Goal: Obtain resource: Download file/media

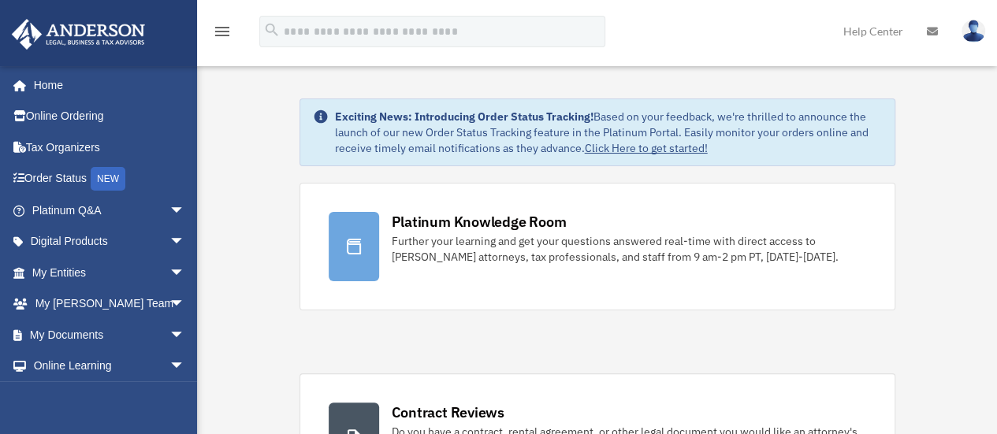
click at [219, 37] on icon "menu" at bounding box center [222, 31] width 19 height 19
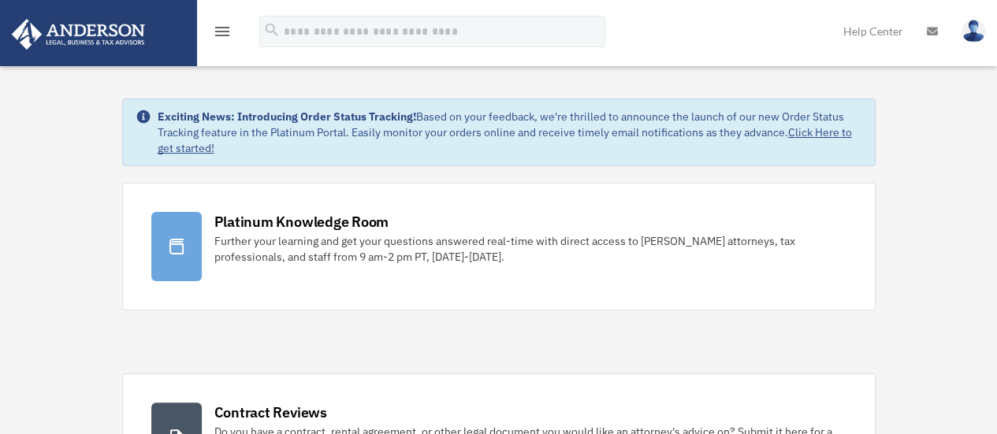
click at [219, 37] on icon "menu" at bounding box center [222, 31] width 19 height 19
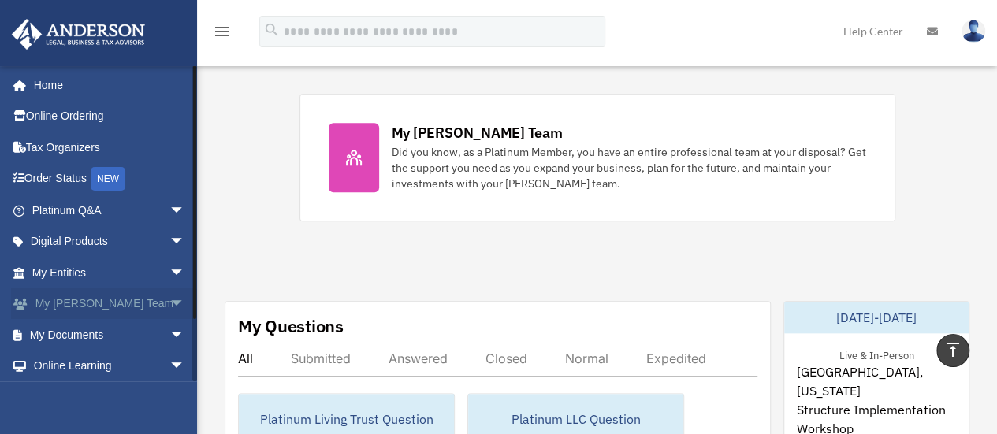
scroll to position [65, 0]
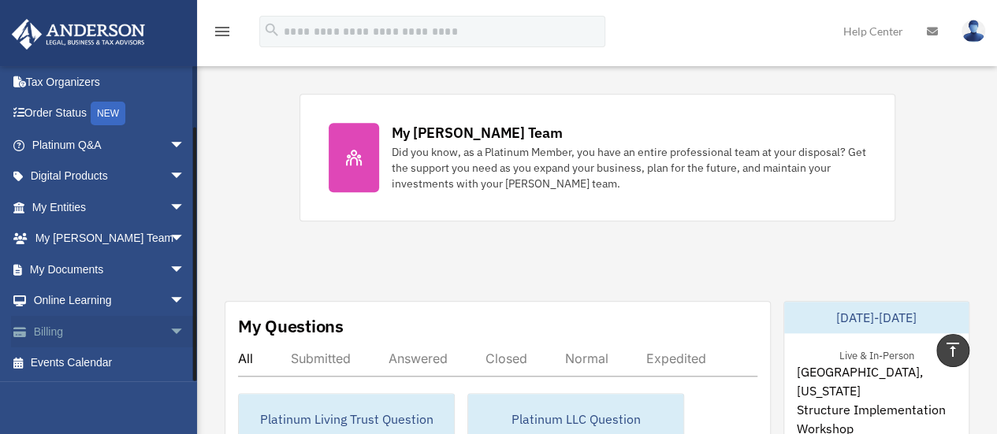
click at [52, 323] on link "Billing arrow_drop_down" at bounding box center [110, 332] width 198 height 32
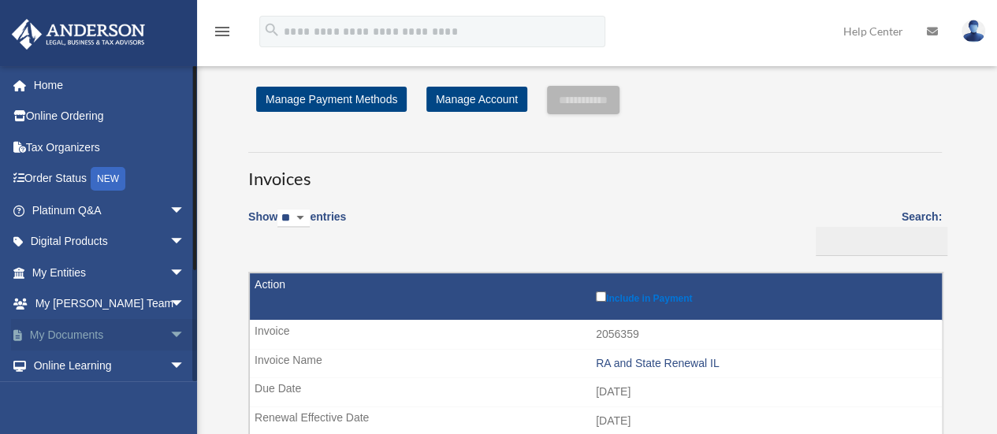
click at [44, 325] on link "My Documents arrow_drop_down" at bounding box center [110, 335] width 198 height 32
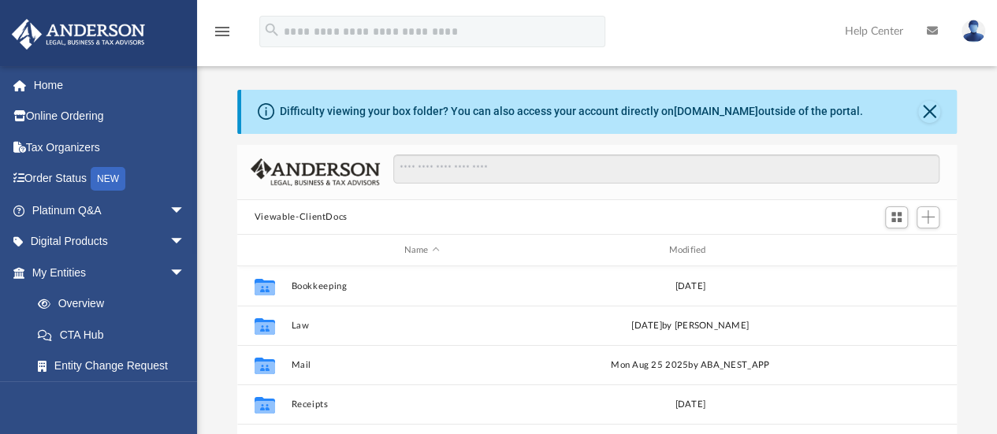
scroll to position [346, 708]
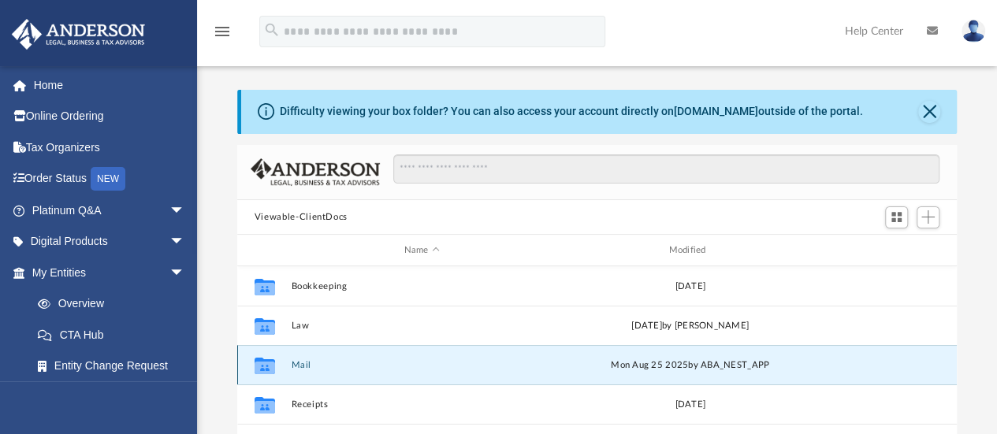
click at [308, 362] on button "Mail" at bounding box center [422, 365] width 262 height 10
click at [289, 362] on div "Collaborated Folder Mail Mon Aug 25 2025 by ABA_NEST_APP" at bounding box center [596, 364] width 719 height 39
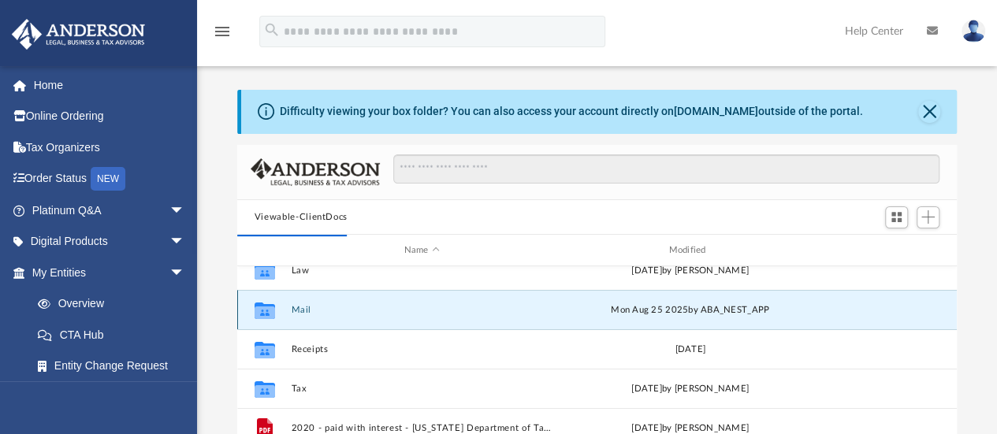
scroll to position [53, 0]
click at [265, 303] on icon "Collaborated Folder" at bounding box center [264, 312] width 25 height 25
click at [299, 308] on button "Mail" at bounding box center [422, 312] width 262 height 10
click at [633, 310] on div "Mon Aug 25 2025 by ABA_NEST_APP" at bounding box center [691, 313] width 262 height 14
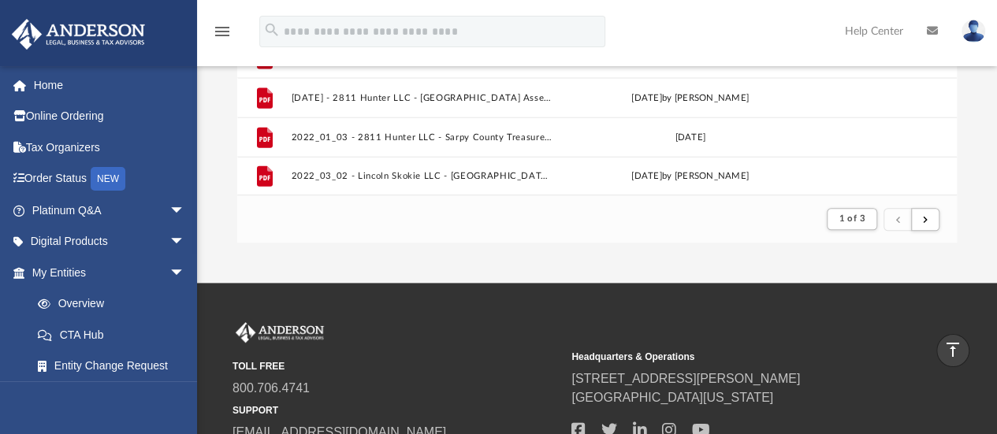
scroll to position [346, 0]
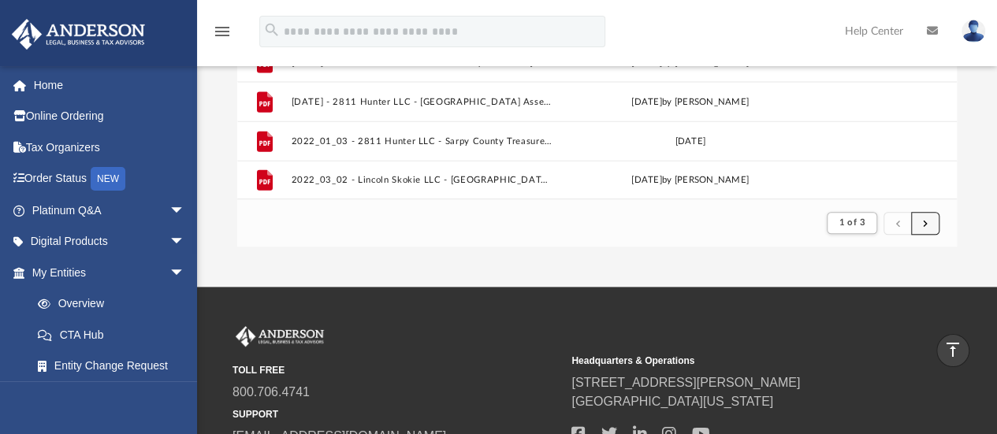
click at [921, 229] on button "submit" at bounding box center [925, 223] width 28 height 23
click at [923, 226] on span "submit" at bounding box center [925, 222] width 5 height 9
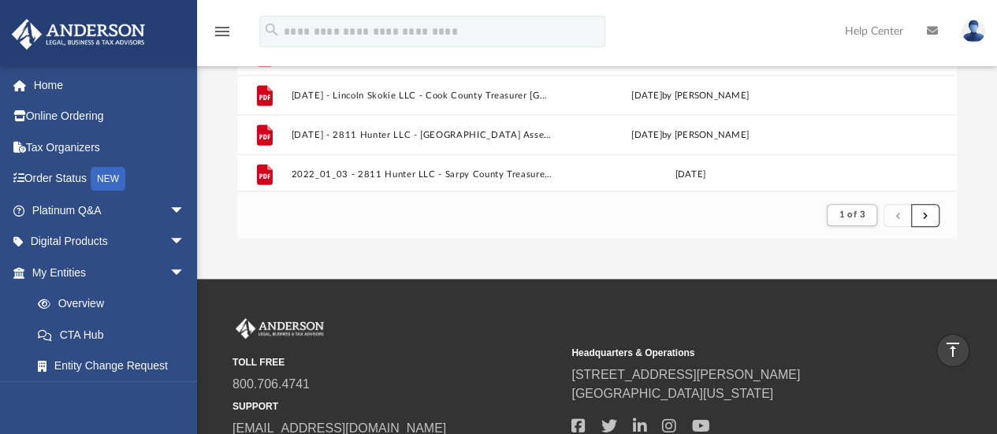
scroll to position [1650, 0]
click at [927, 214] on span "submit" at bounding box center [925, 214] width 5 height 9
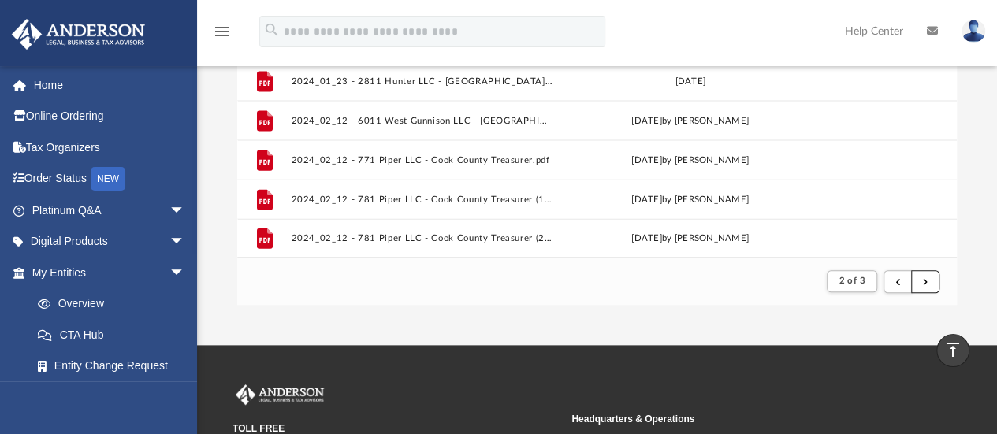
scroll to position [285, 0]
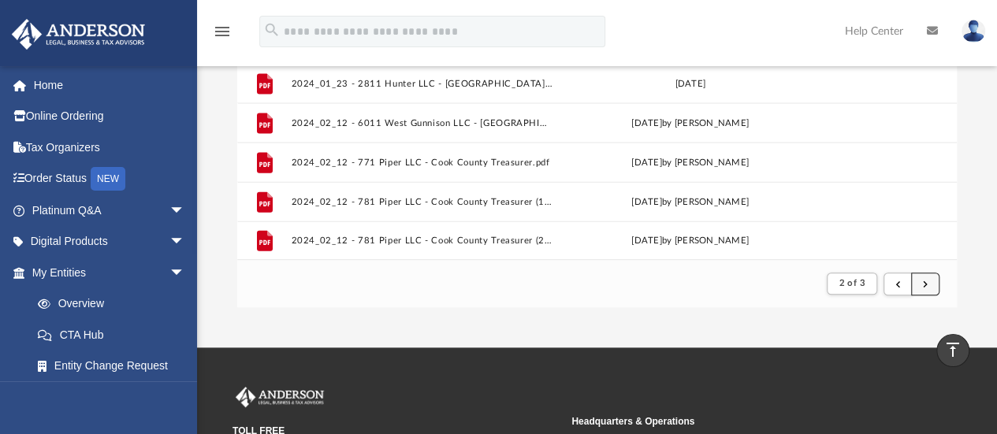
click at [921, 288] on button "submit" at bounding box center [925, 284] width 28 height 23
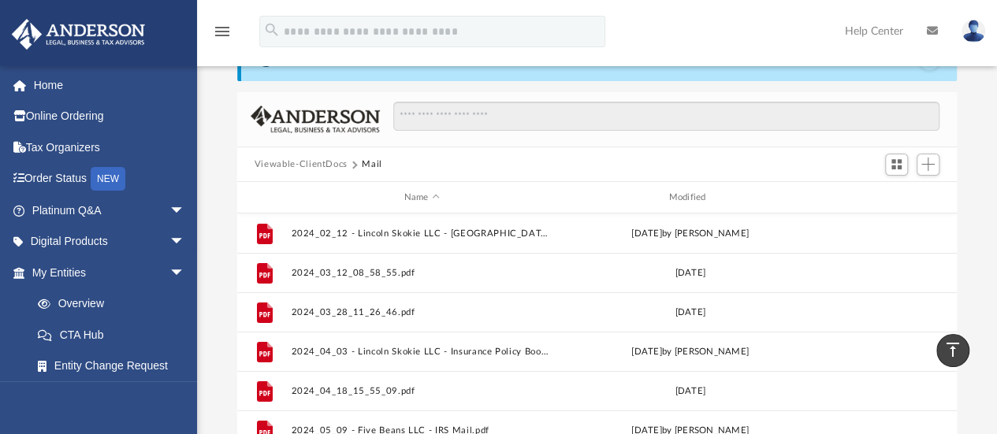
scroll to position [52, 0]
click at [894, 163] on span "Switch to Grid View" at bounding box center [896, 164] width 13 height 13
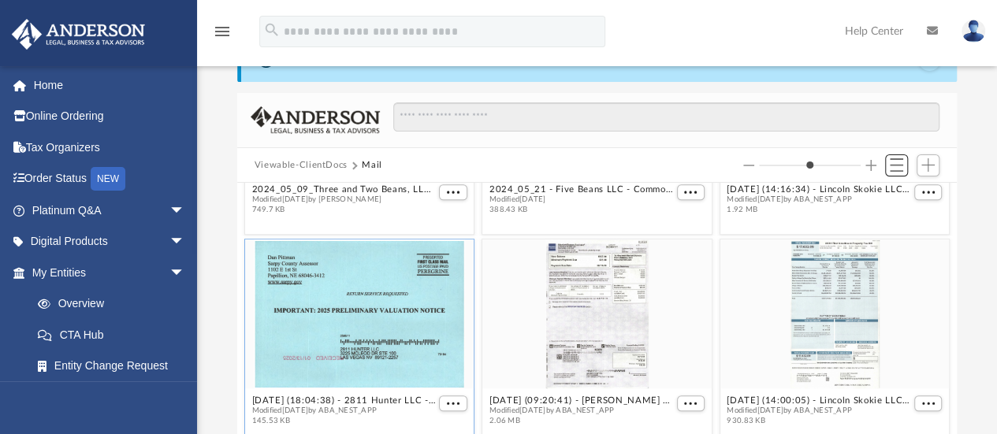
scroll to position [582, 0]
click at [621, 299] on div "grid" at bounding box center [596, 314] width 229 height 149
click at [684, 400] on span "More options" at bounding box center [690, 404] width 13 height 8
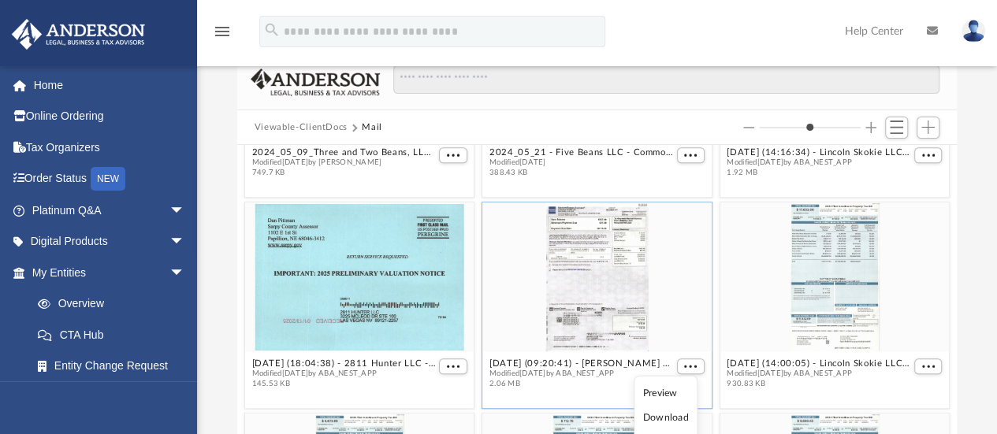
scroll to position [93, 0]
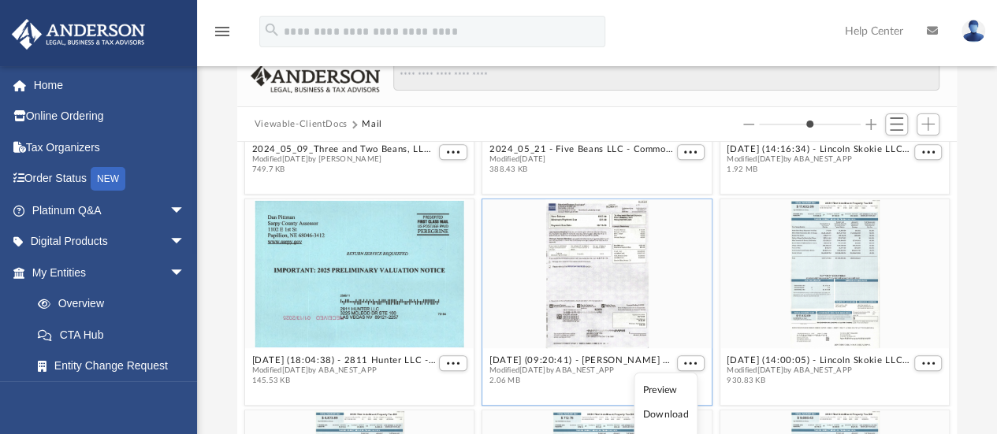
click at [654, 388] on li "Preview" at bounding box center [666, 389] width 46 height 17
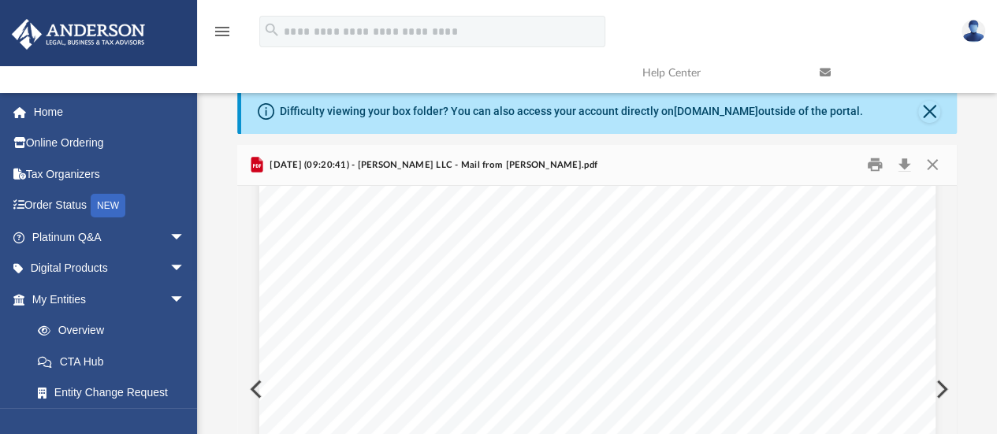
scroll to position [32, 0]
click at [932, 168] on button "Close" at bounding box center [932, 165] width 28 height 24
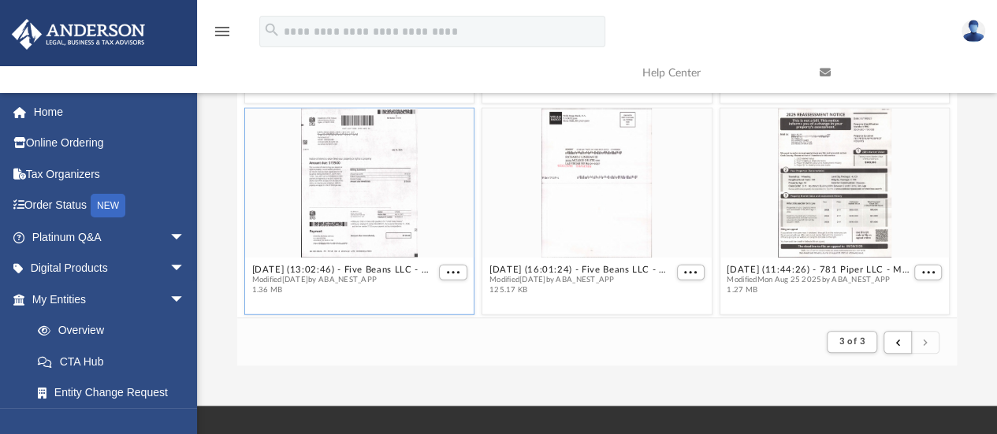
scroll to position [2021, 0]
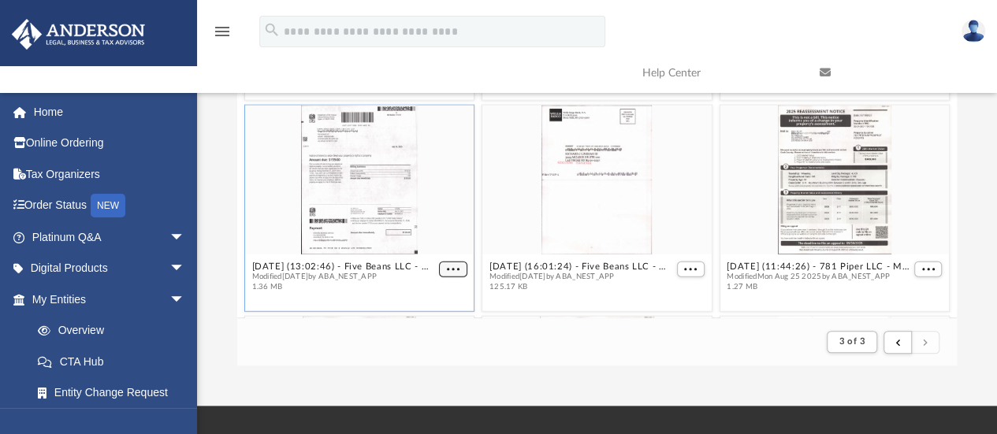
click at [447, 269] on span "More options" at bounding box center [453, 270] width 13 height 8
click at [423, 207] on li "Preview" at bounding box center [431, 212] width 46 height 17
type input "*"
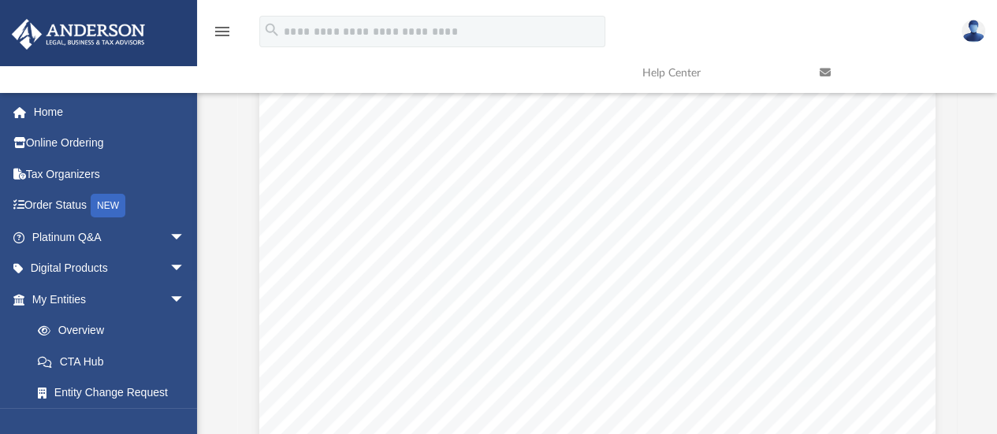
scroll to position [0, 0]
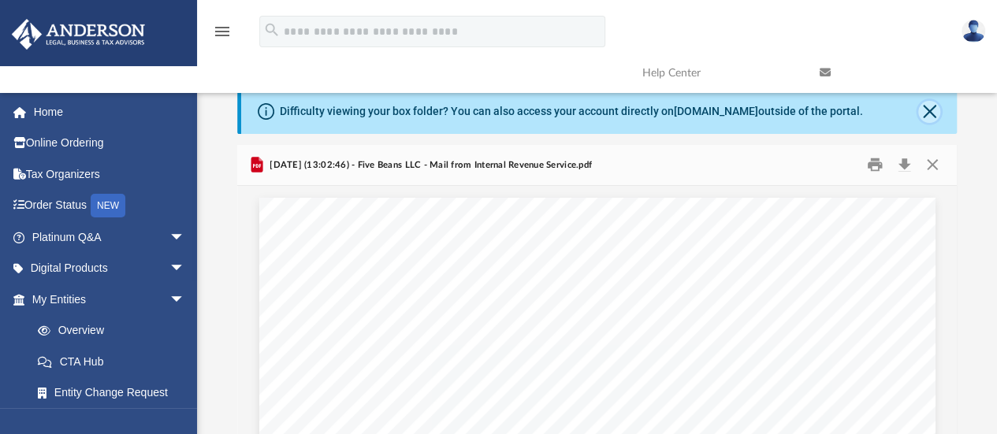
click at [927, 117] on button "Close" at bounding box center [929, 112] width 22 height 22
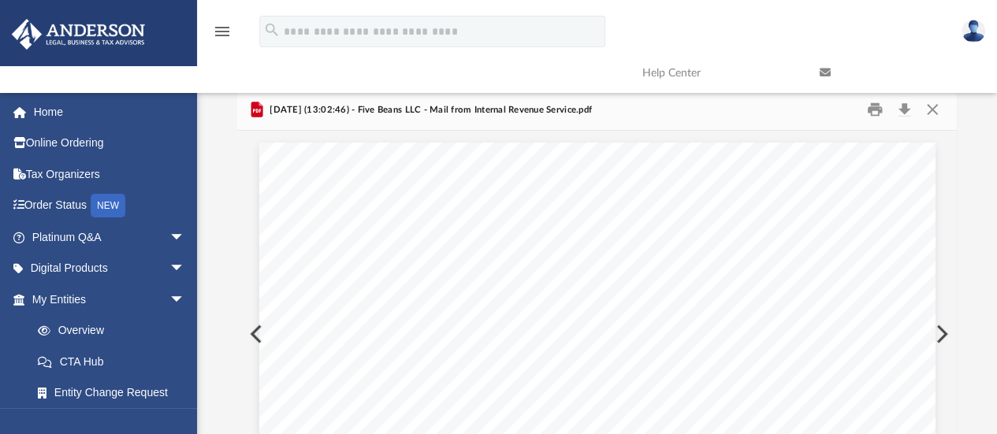
click at [941, 332] on button "Preview" at bounding box center [940, 334] width 35 height 44
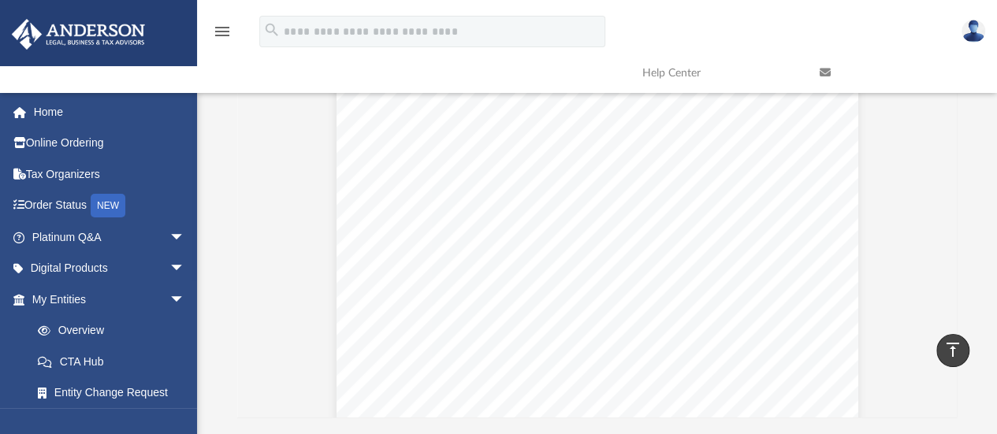
scroll to position [118, 0]
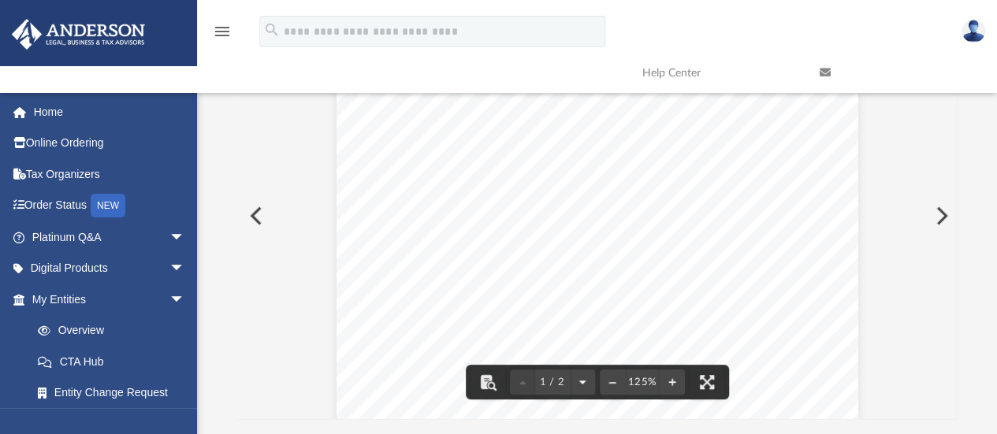
click at [583, 389] on button "File preview" at bounding box center [582, 382] width 25 height 35
click at [523, 383] on button "File preview" at bounding box center [522, 382] width 25 height 35
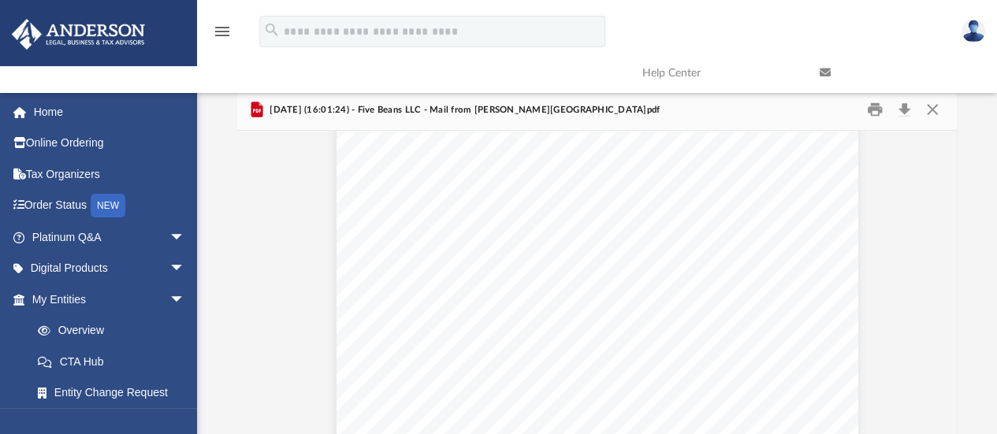
scroll to position [198, 0]
click at [904, 105] on button "Download" at bounding box center [904, 110] width 28 height 24
click at [944, 336] on div "Scroll to top vertical_align_top" at bounding box center [952, 350] width 33 height 33
click at [940, 338] on div "Scroll to top vertical_align_top" at bounding box center [952, 350] width 33 height 33
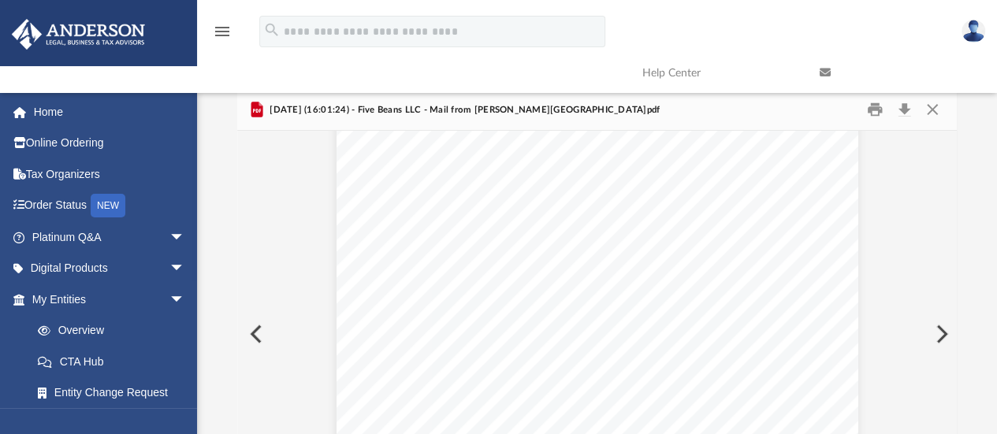
click at [940, 338] on div "Scroll to top vertical_align_top" at bounding box center [952, 350] width 33 height 33
click at [938, 99] on link at bounding box center [896, 73] width 177 height 62
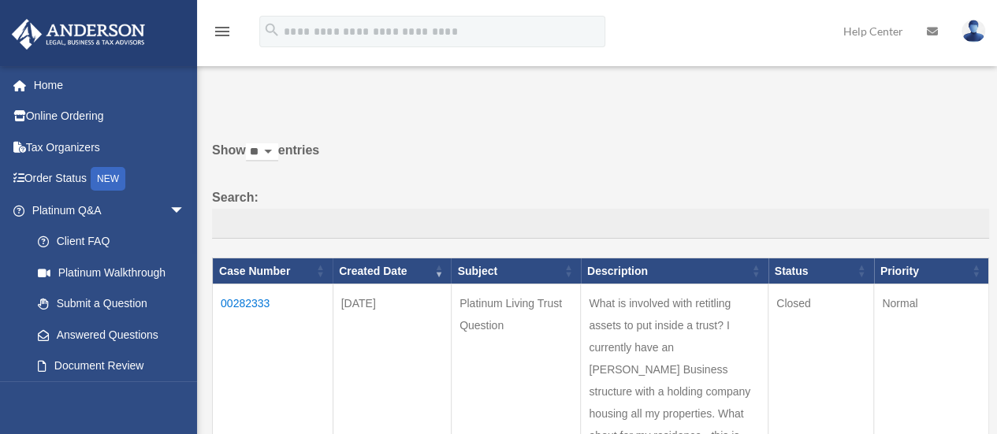
click at [222, 29] on icon "menu" at bounding box center [222, 31] width 19 height 19
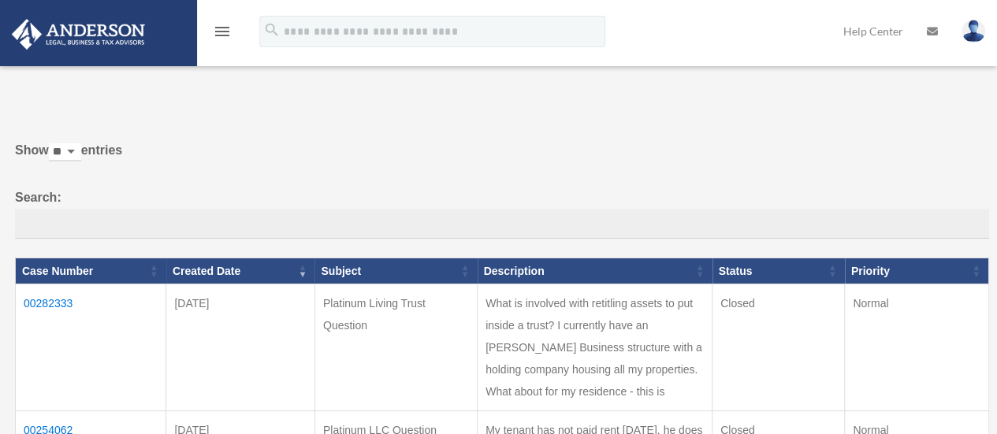
click at [222, 29] on icon "menu" at bounding box center [222, 31] width 19 height 19
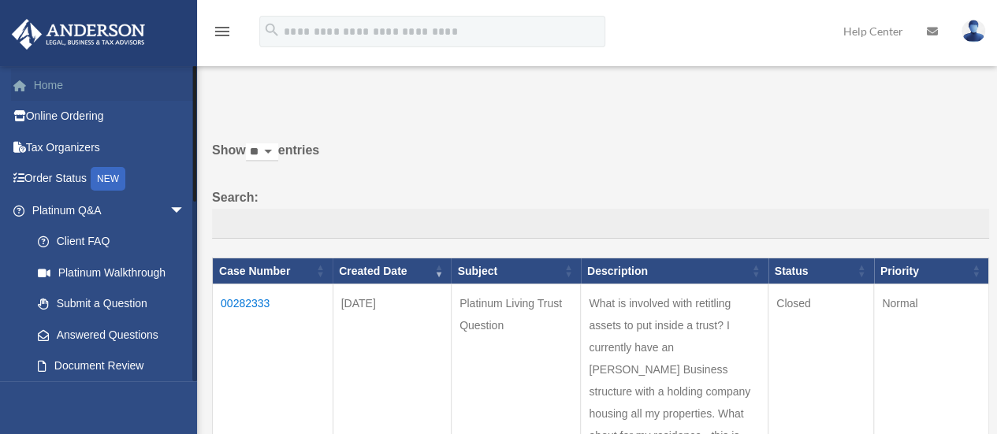
click at [84, 87] on link "Home" at bounding box center [110, 85] width 198 height 32
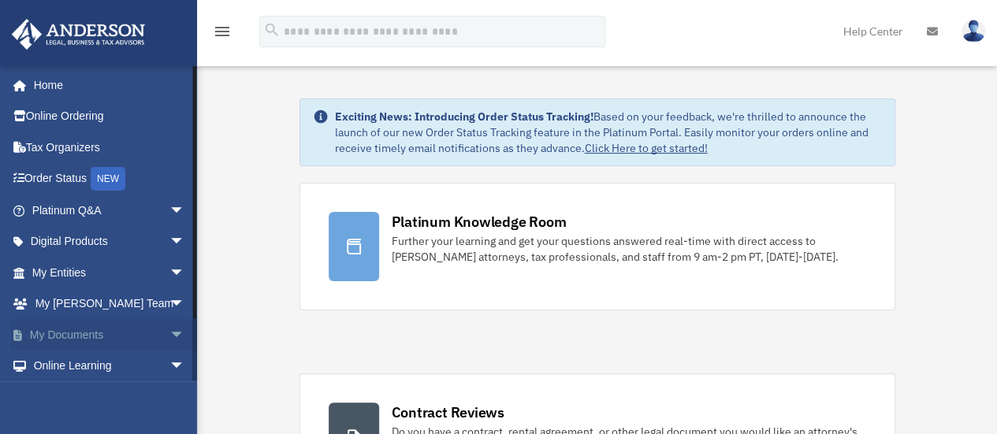
click at [54, 340] on link "My Documents arrow_drop_down" at bounding box center [110, 335] width 198 height 32
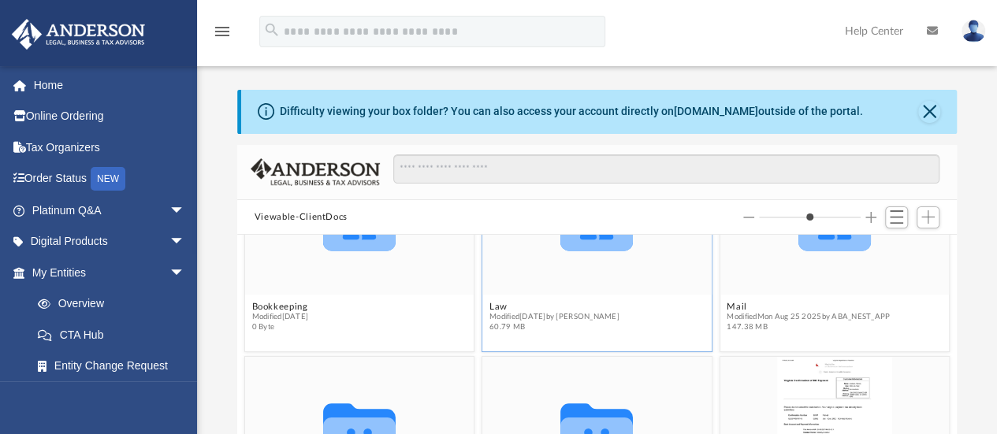
scroll to position [98, 0]
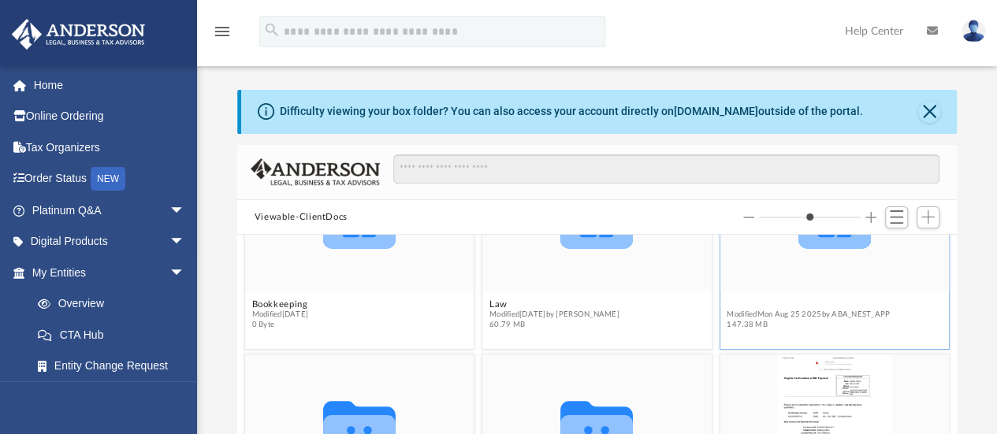
click at [728, 306] on button "Mail" at bounding box center [808, 304] width 163 height 10
click at [933, 118] on button "Close" at bounding box center [929, 112] width 22 height 22
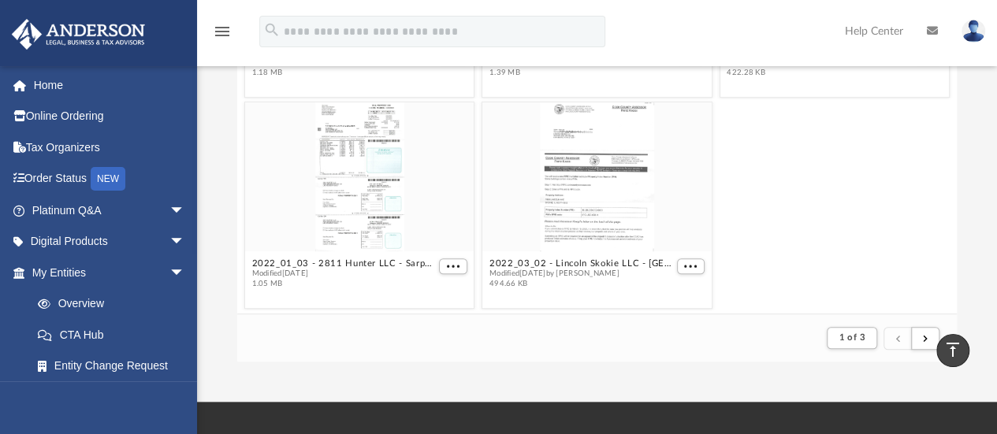
scroll to position [175, 0]
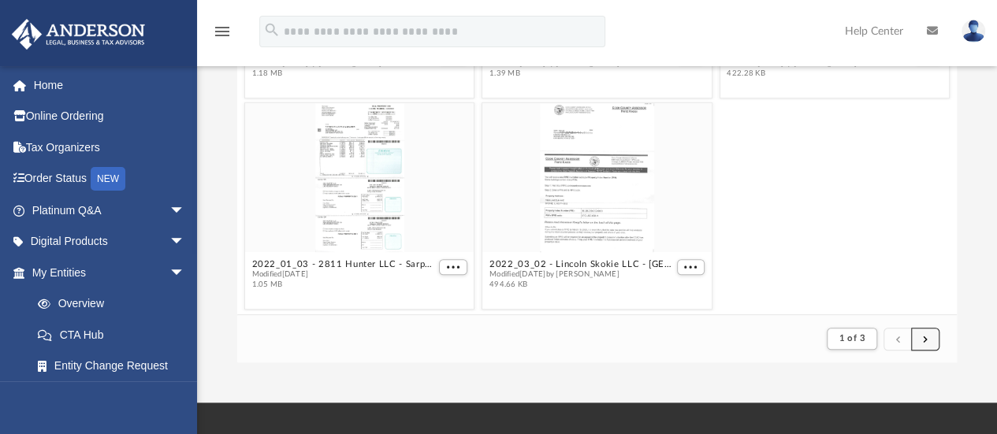
click at [927, 338] on span "submit" at bounding box center [925, 338] width 5 height 9
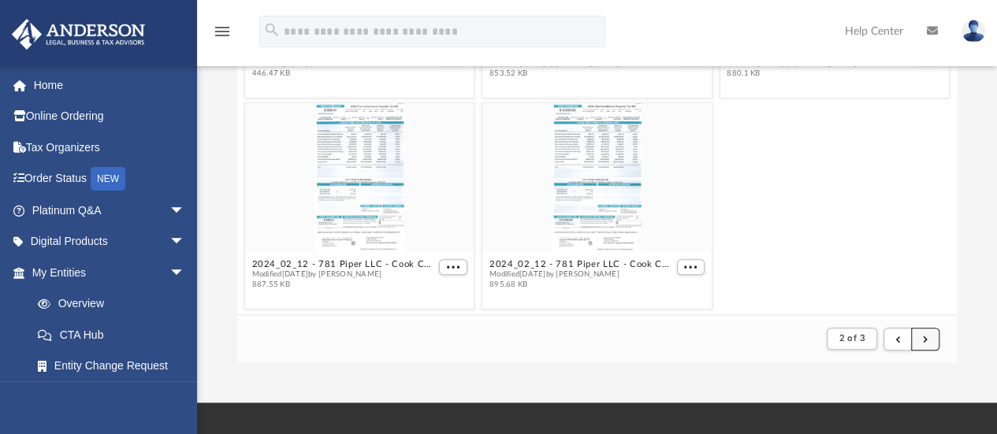
click at [927, 338] on span "submit" at bounding box center [925, 338] width 5 height 9
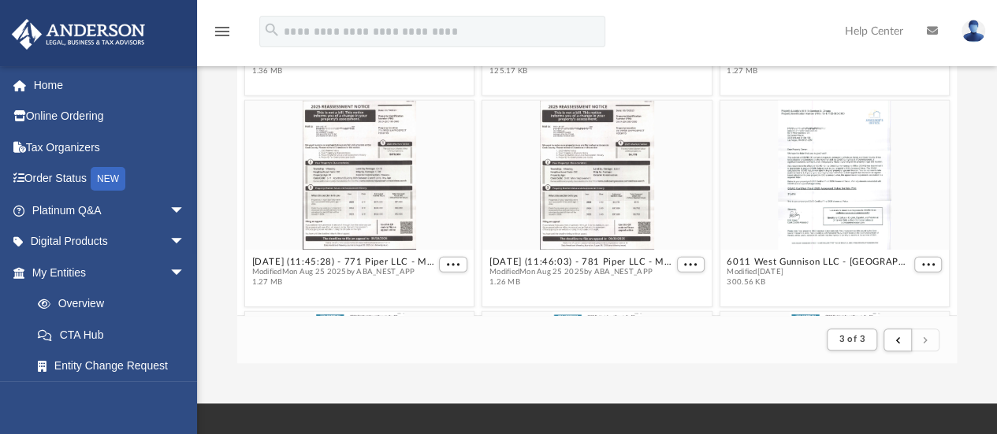
scroll to position [2233, 0]
click at [684, 263] on span "More options" at bounding box center [690, 266] width 13 height 8
click at [656, 207] on li "Preview" at bounding box center [664, 208] width 46 height 17
type input "*"
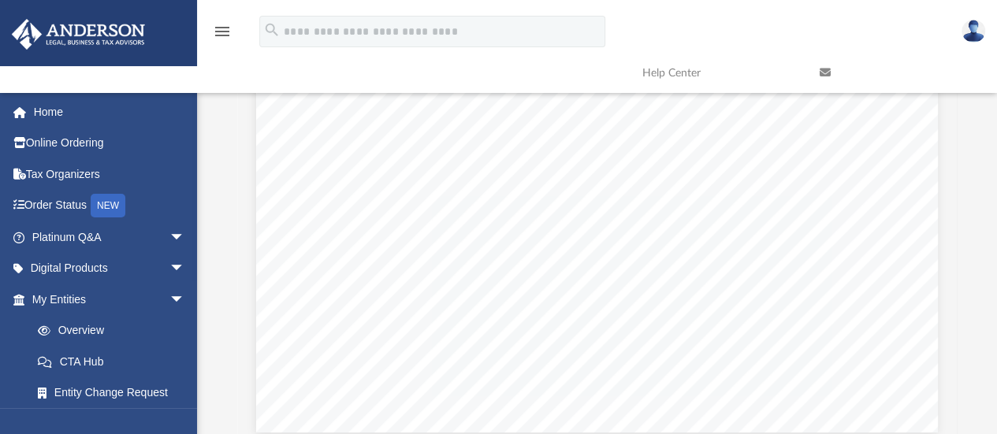
scroll to position [93, 0]
